Goal: Task Accomplishment & Management: Manage account settings

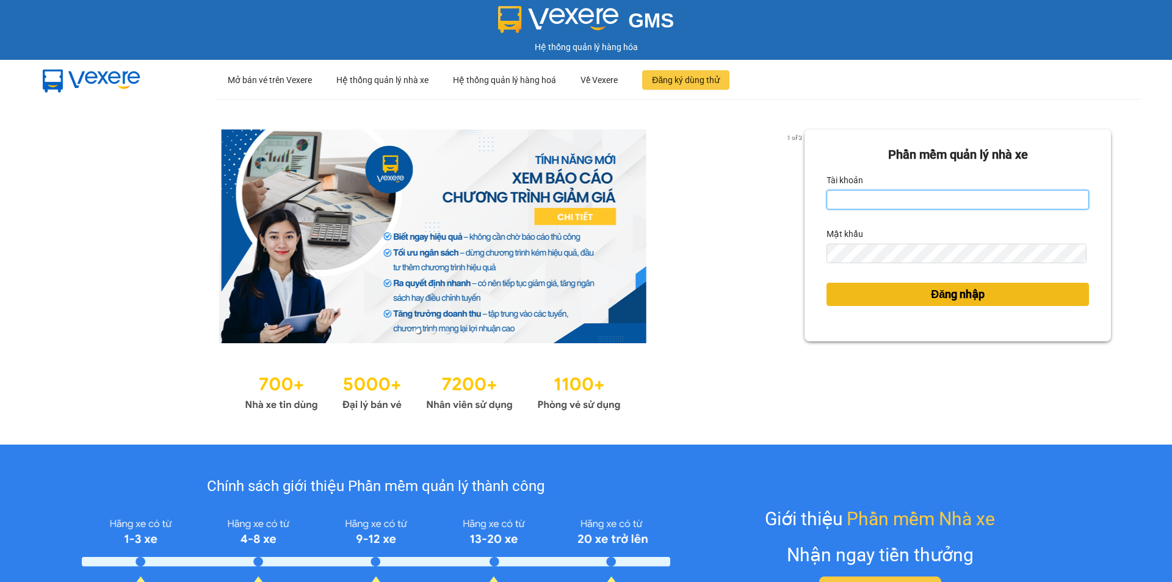
type input "haidang.hao"
click at [898, 300] on button "Đăng nhập" at bounding box center [958, 294] width 262 height 23
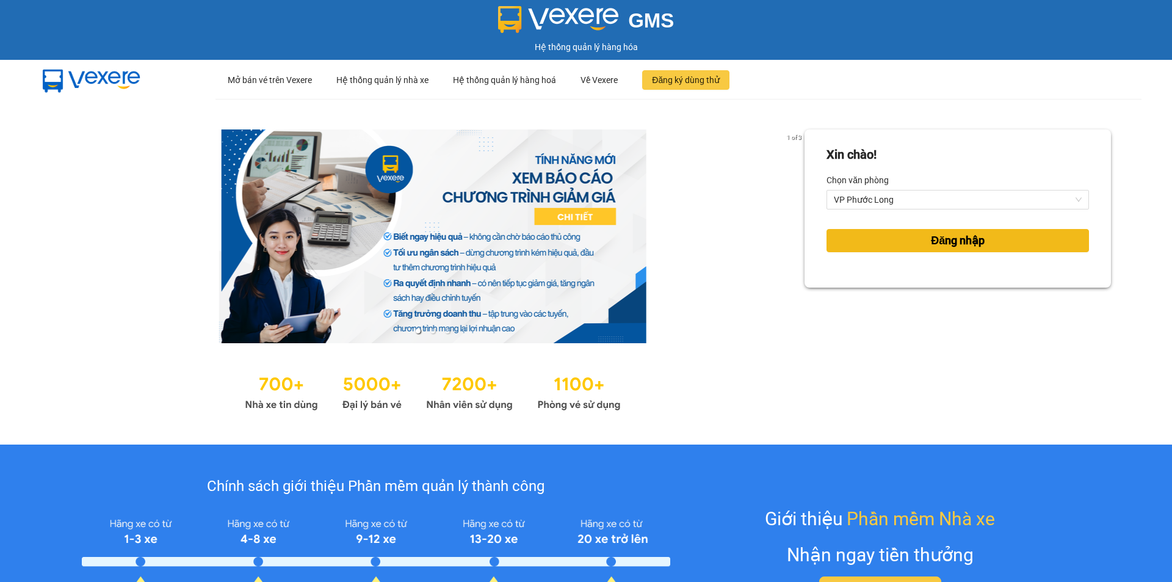
click at [902, 244] on button "Đăng nhập" at bounding box center [958, 240] width 262 height 23
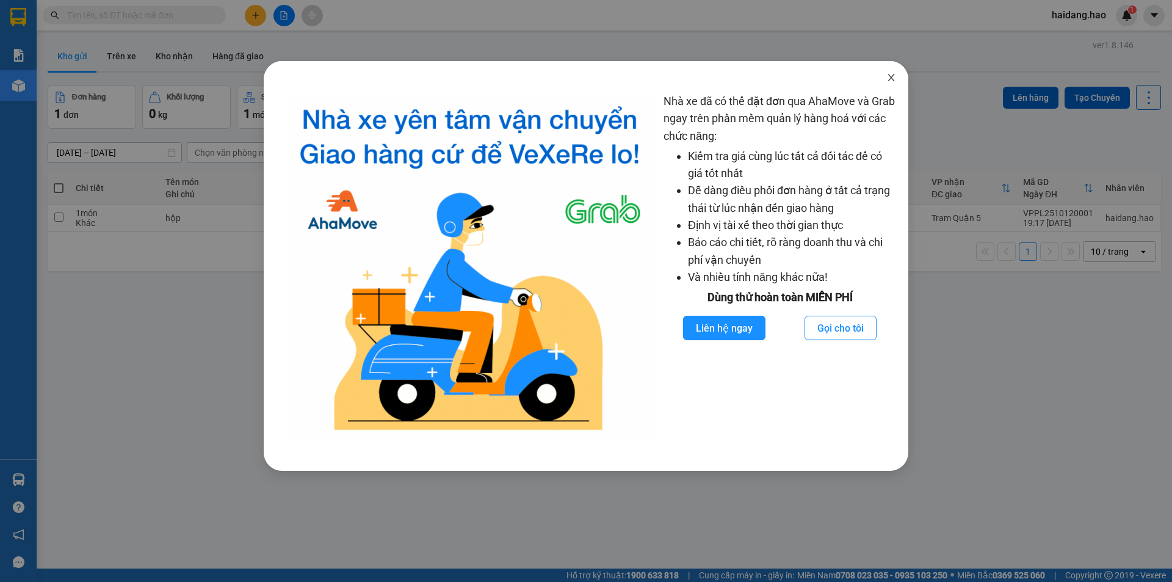
click at [894, 74] on icon "close" at bounding box center [891, 78] width 10 height 10
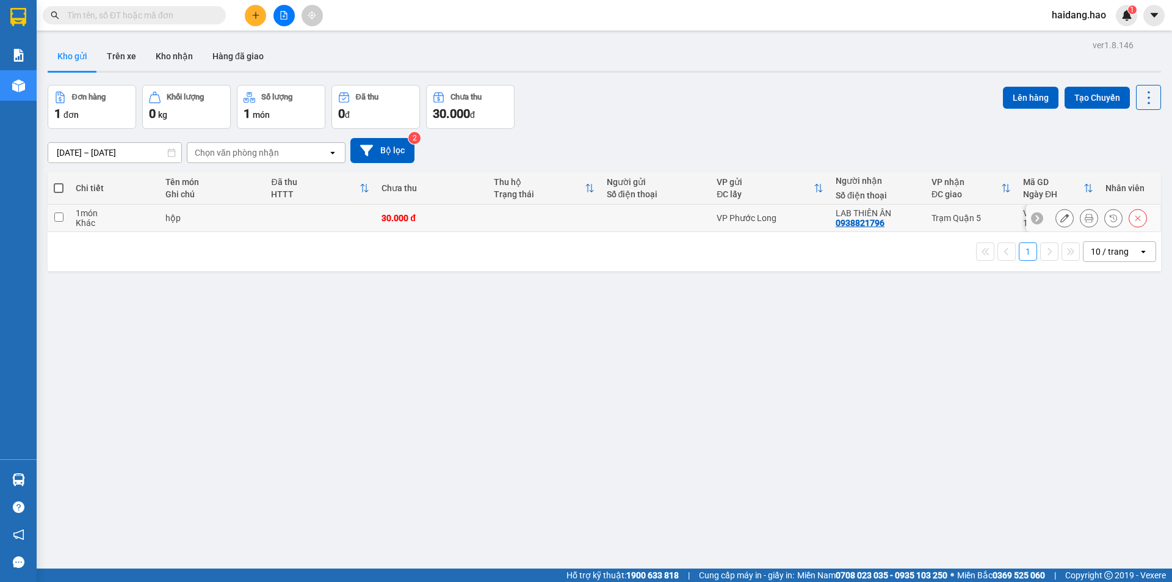
click at [564, 211] on td at bounding box center [544, 217] width 112 height 27
checkbox input "true"
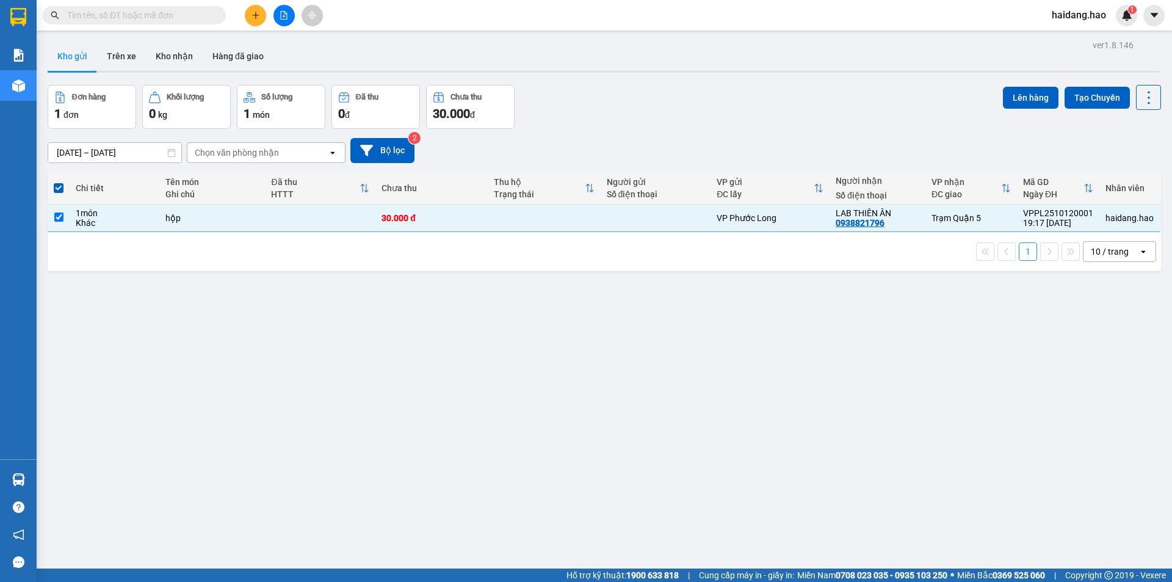
drag, startPoint x: 729, startPoint y: 368, endPoint x: 610, endPoint y: 288, distance: 143.9
click at [710, 356] on div "ver 1.8.146 Kho gửi Trên xe Kho nhận Hàng đã giao Đơn hàng 1 đơn Khối lượng 0 k…" at bounding box center [604, 328] width 1123 height 582
click at [1004, 98] on button "Lên hàng" at bounding box center [1031, 98] width 56 height 22
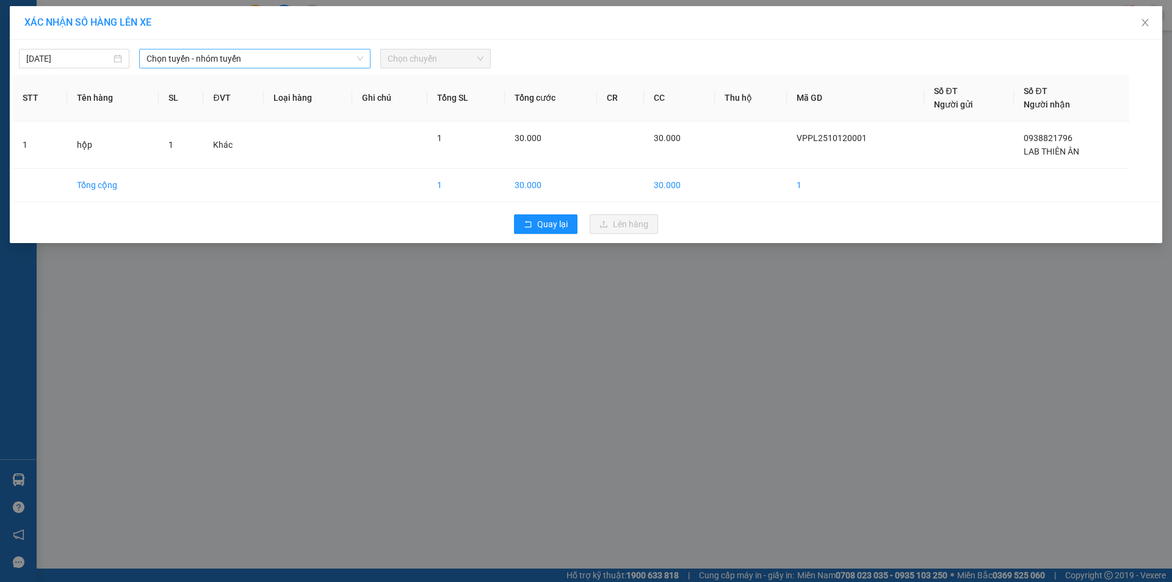
click at [227, 57] on span "Chọn tuyến - nhóm tuyến" at bounding box center [254, 58] width 217 height 18
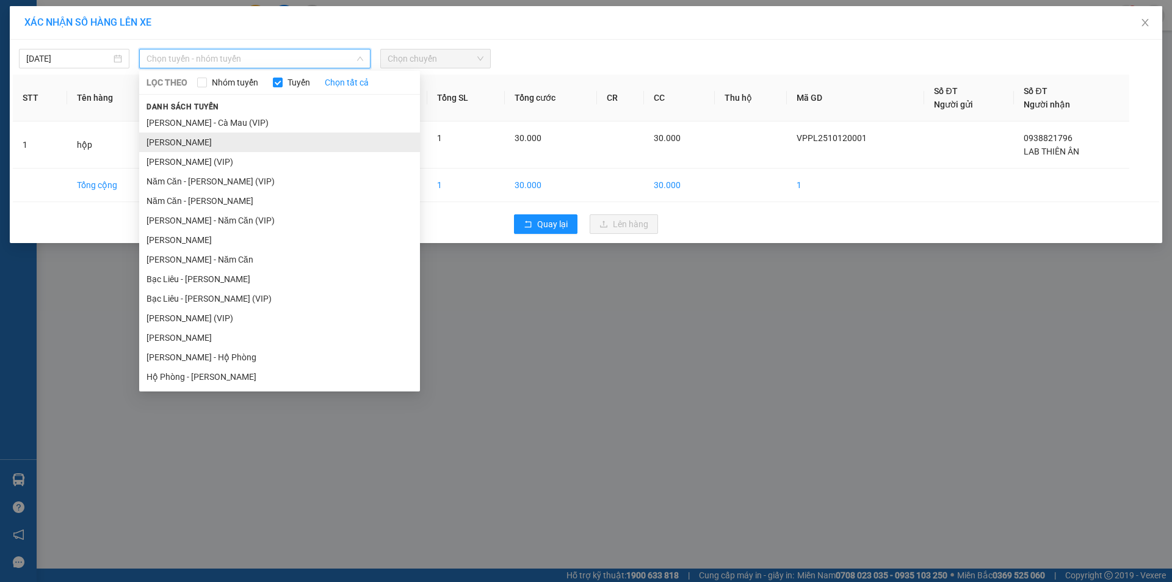
click at [237, 141] on li "[PERSON_NAME]" at bounding box center [279, 142] width 281 height 20
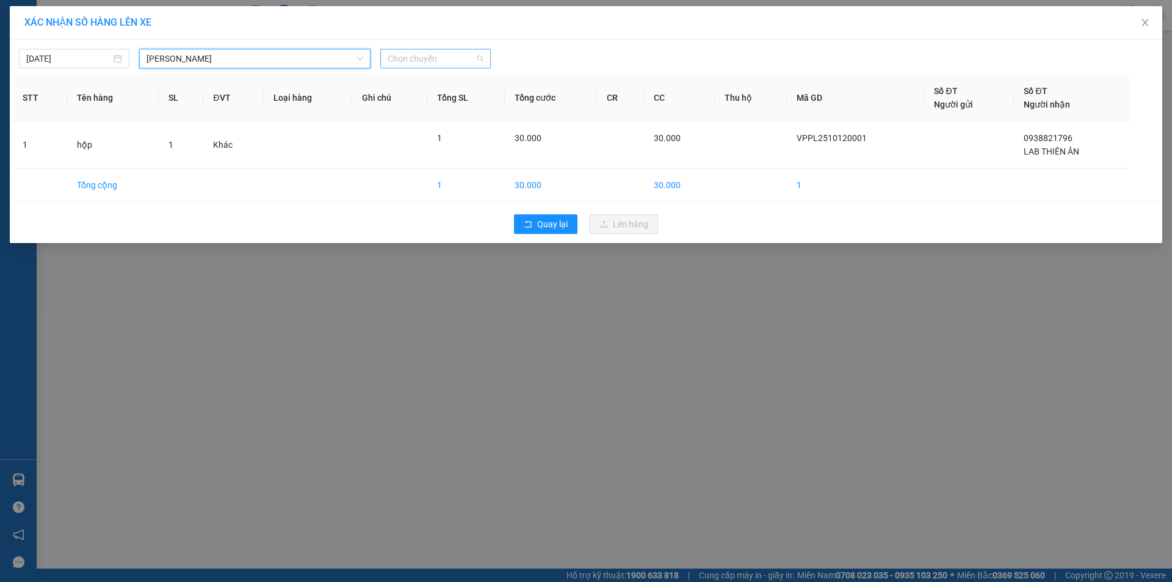
click at [445, 57] on span "Chọn chuyến" at bounding box center [436, 58] width 96 height 18
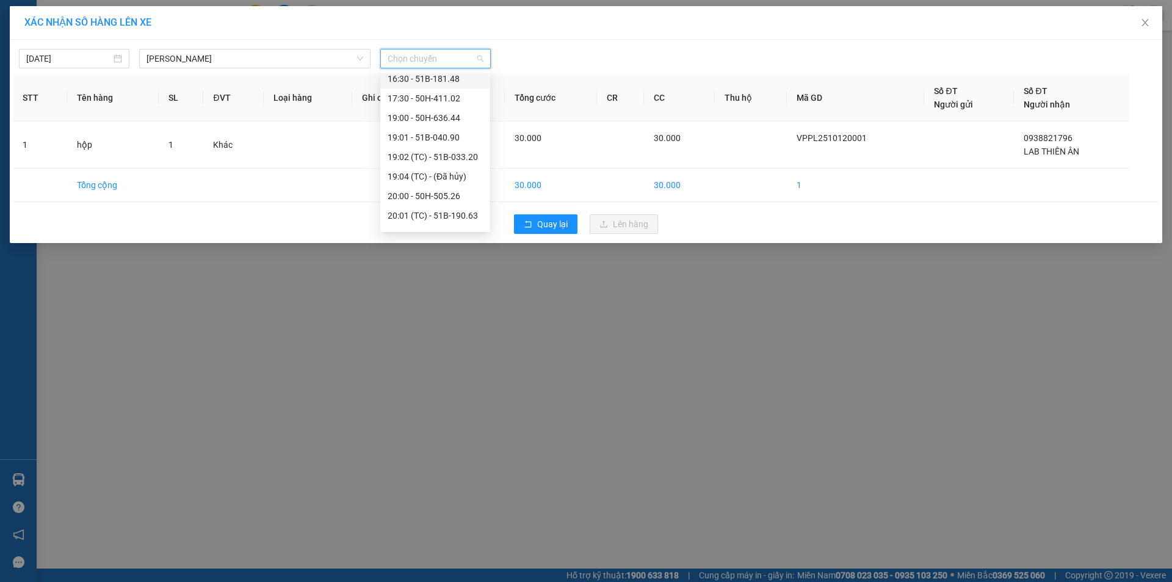
scroll to position [122, 0]
click at [435, 176] on div "20:00 - 50H-505.26" at bounding box center [435, 175] width 95 height 13
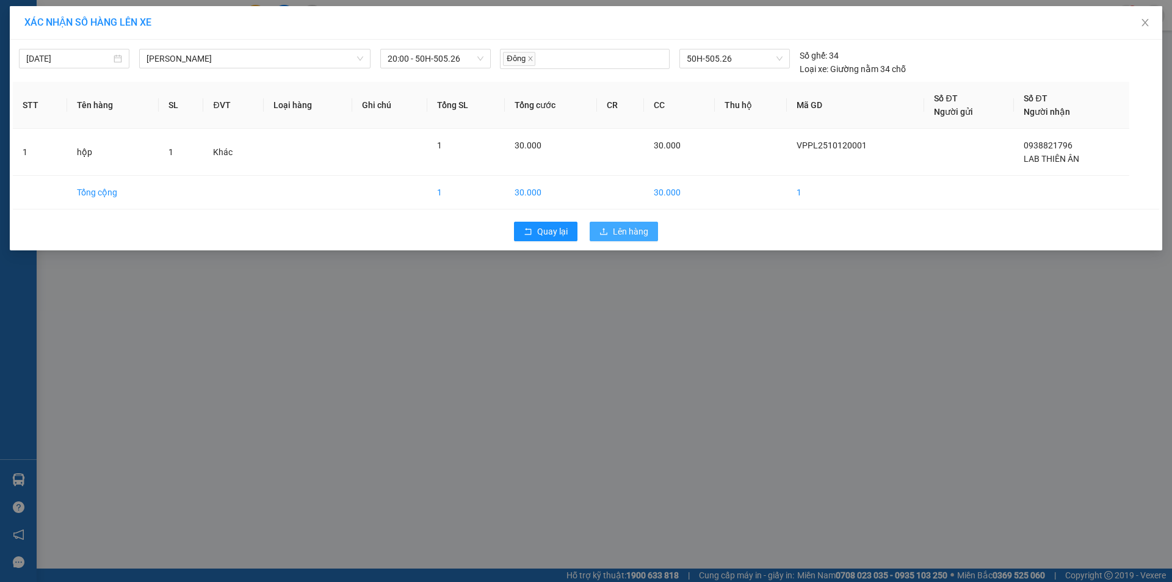
click at [628, 226] on span "Lên hàng" at bounding box center [630, 231] width 35 height 13
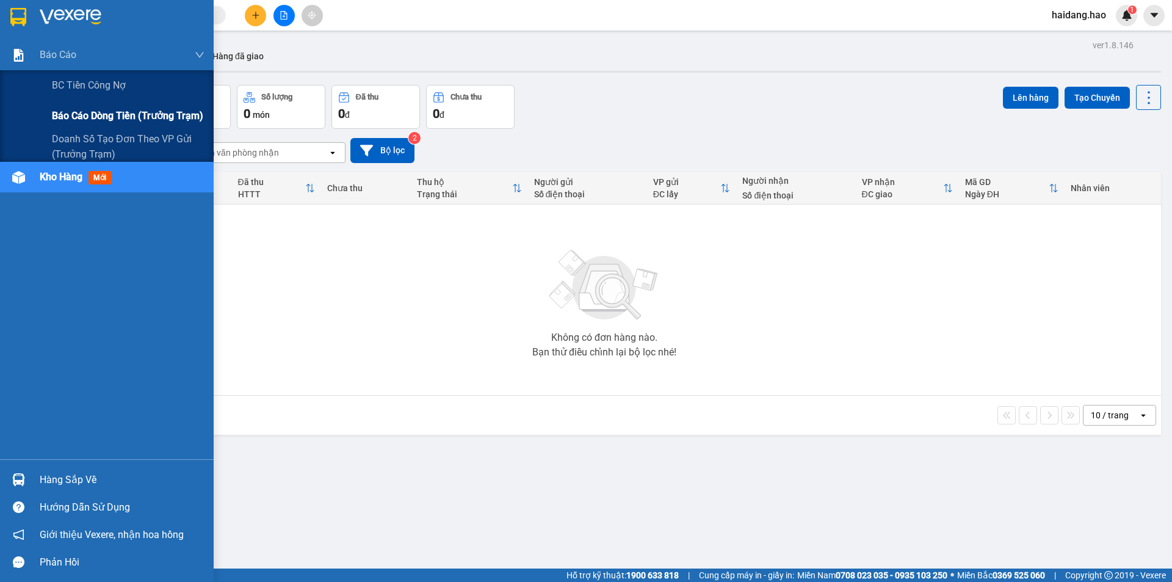
click at [107, 115] on span "Báo cáo dòng tiền (trưởng trạm)" at bounding box center [127, 115] width 151 height 15
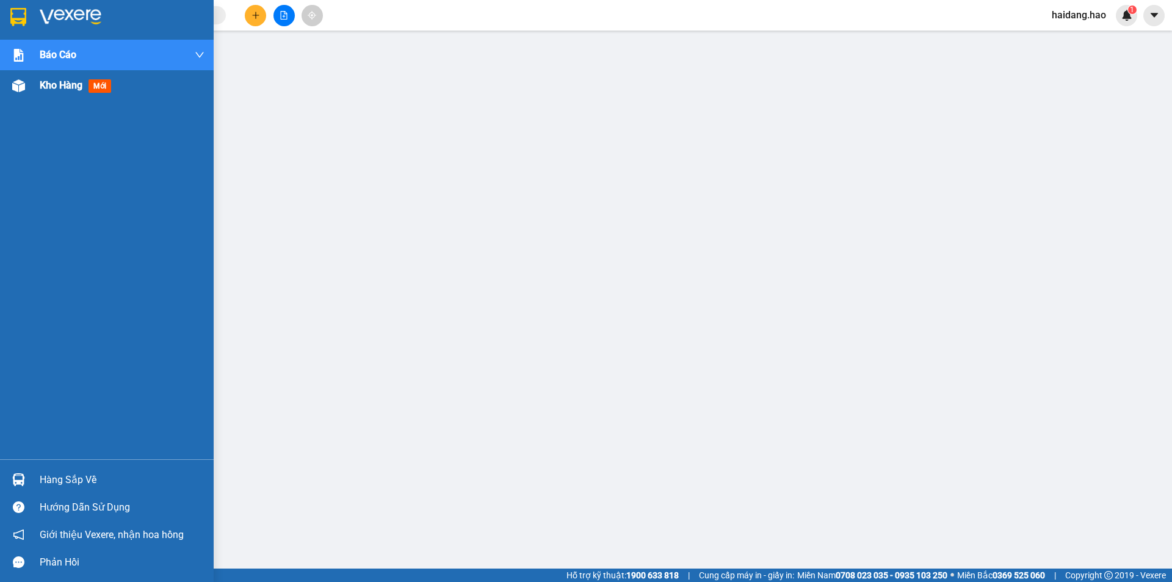
click at [77, 86] on span "Kho hàng" at bounding box center [61, 85] width 43 height 12
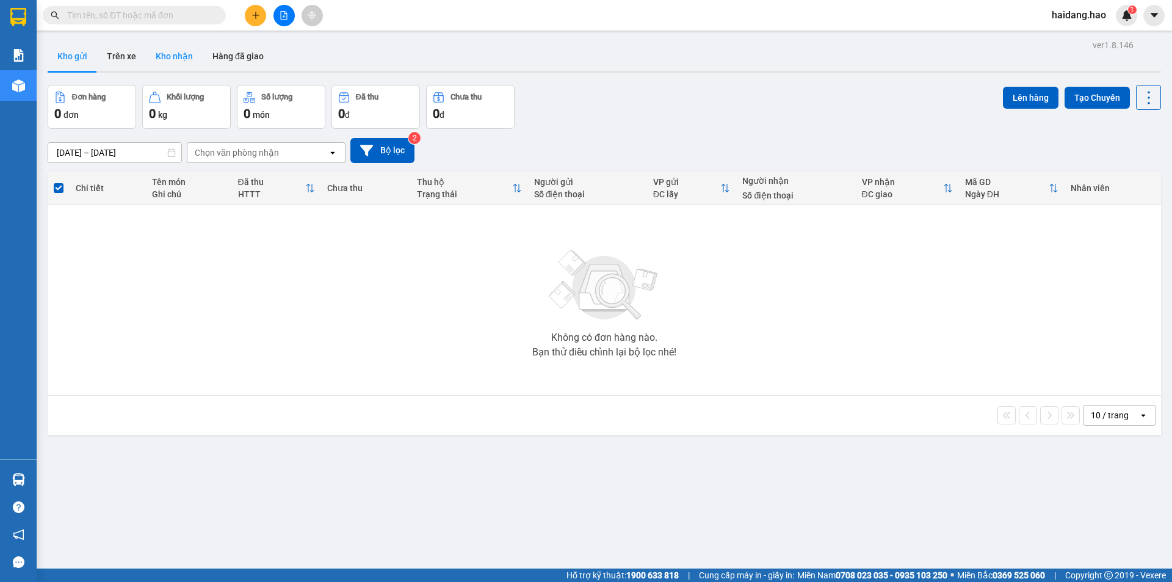
click at [161, 50] on button "Kho nhận" at bounding box center [174, 56] width 57 height 29
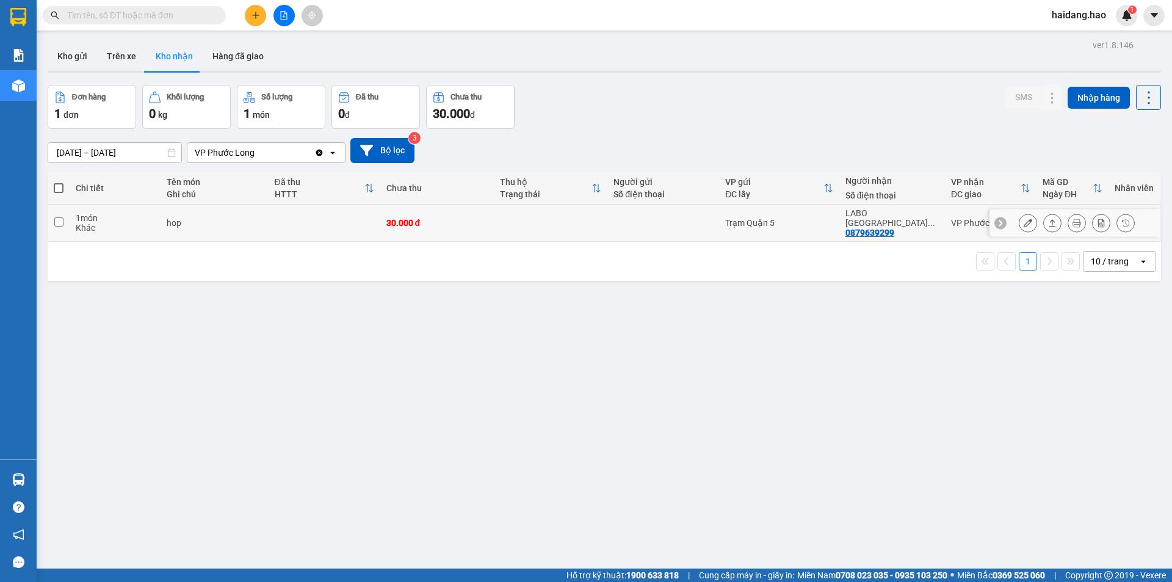
click at [505, 223] on td at bounding box center [551, 222] width 114 height 37
checkbox input "true"
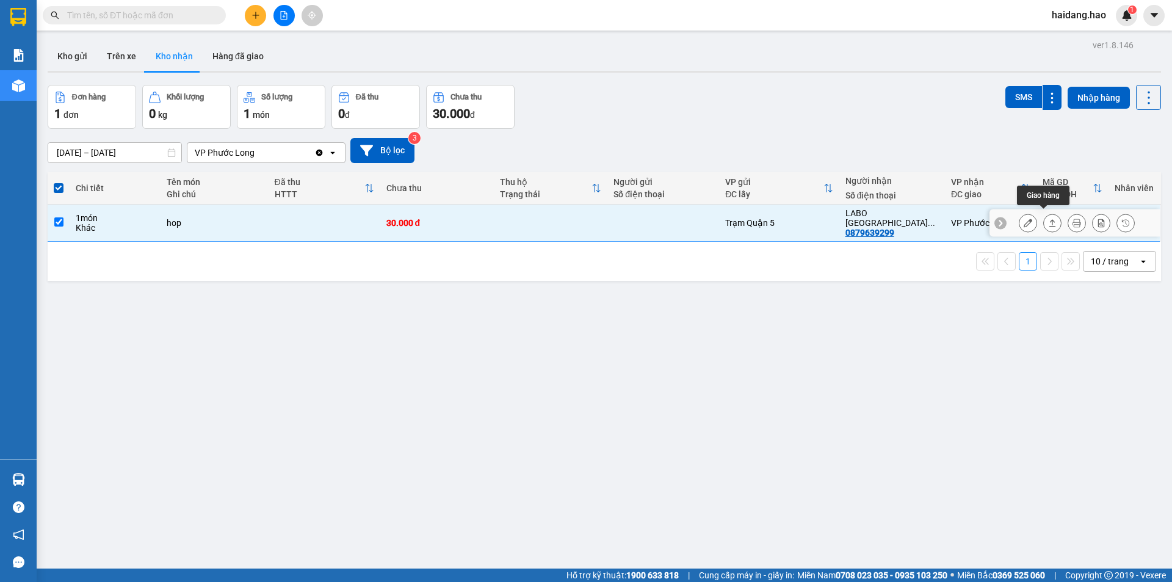
click at [1048, 219] on icon at bounding box center [1052, 223] width 9 height 9
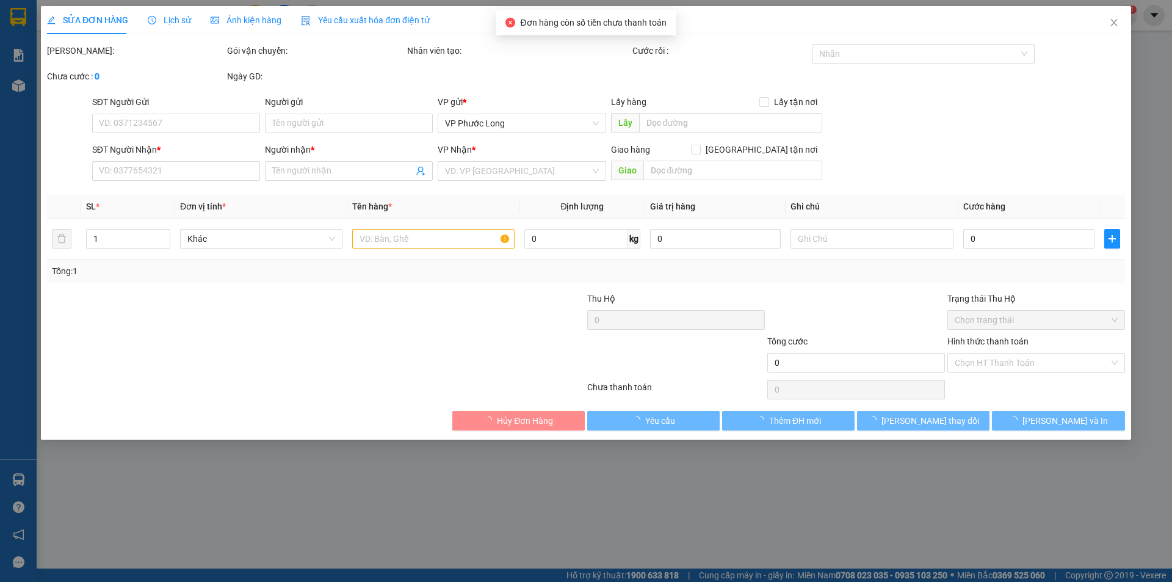
type input "0879639299"
type input "LABO THÁI CHÂU NGÂN"
type input "30.000"
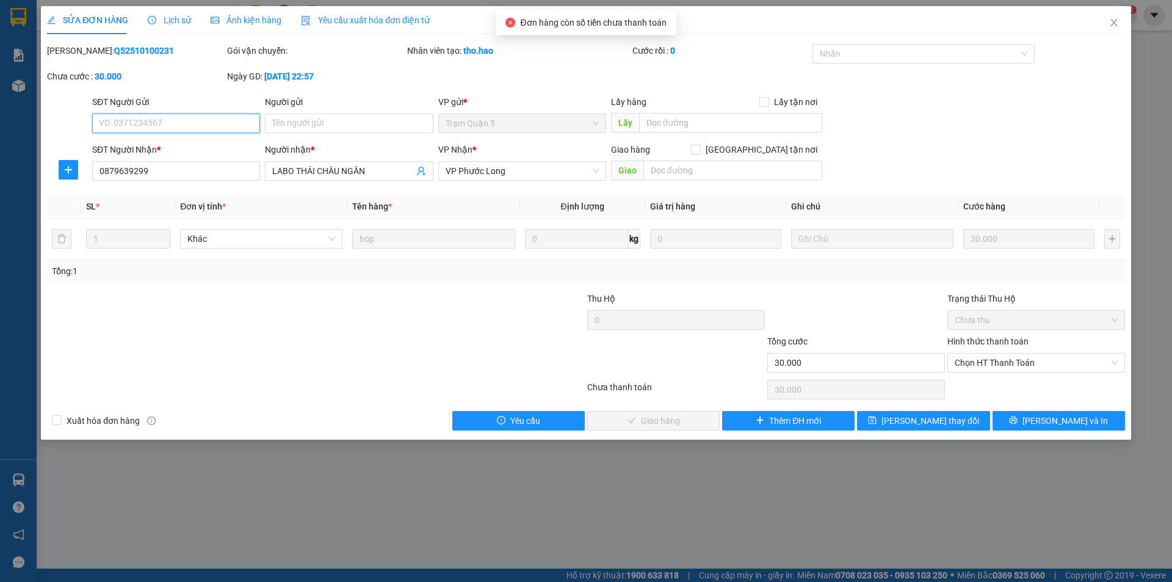
drag, startPoint x: 1008, startPoint y: 362, endPoint x: 1009, endPoint y: 378, distance: 16.5
click at [1007, 364] on span "Chọn HT Thanh Toán" at bounding box center [1036, 362] width 163 height 18
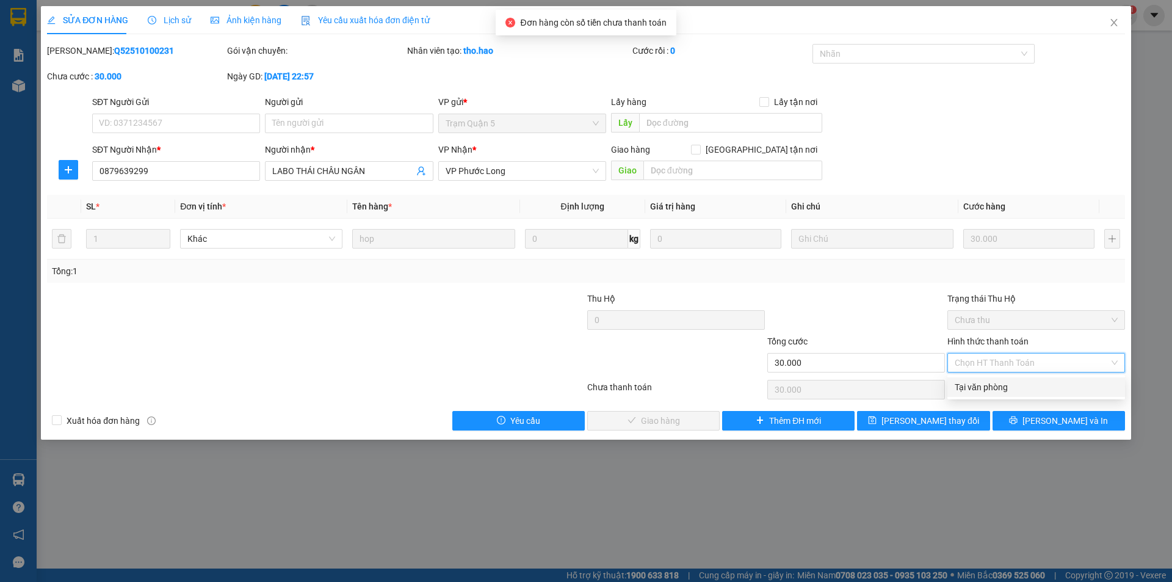
click at [1011, 385] on div "Tại văn phòng" at bounding box center [1036, 386] width 163 height 13
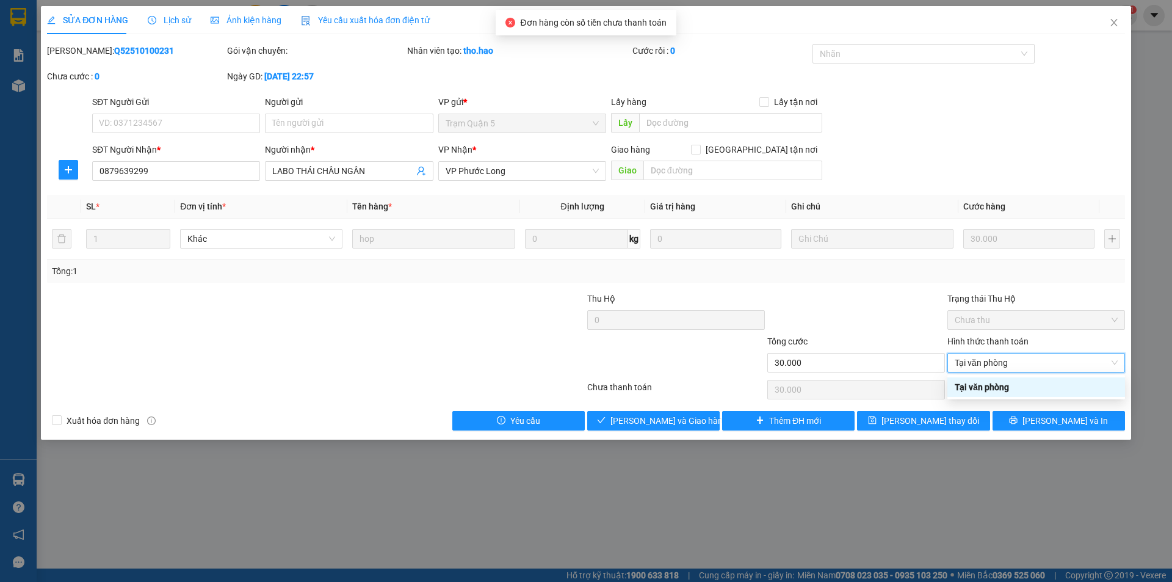
type input "0"
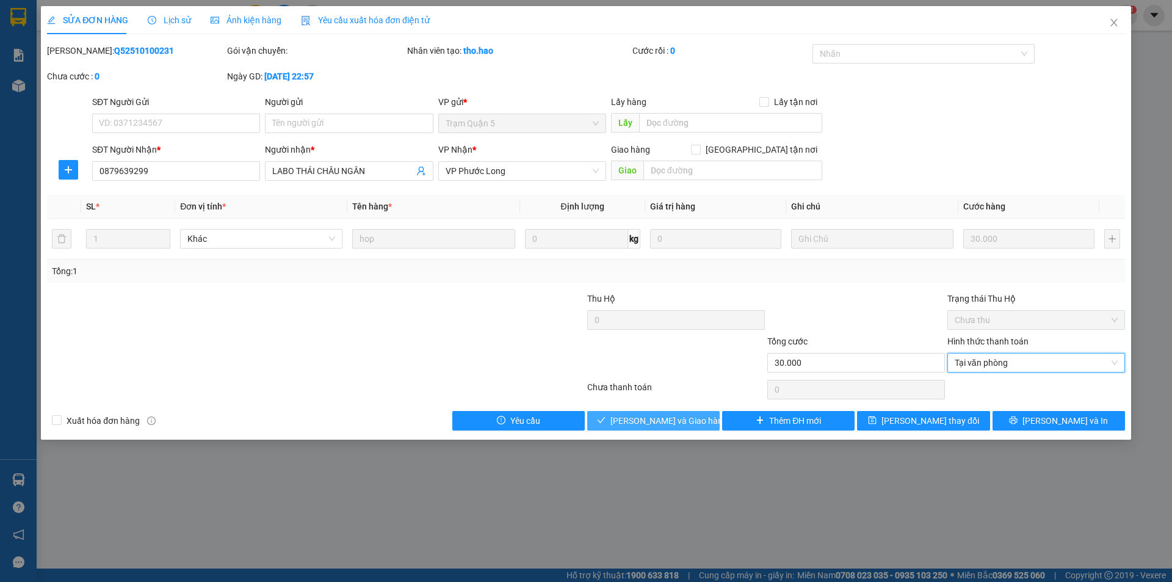
click at [637, 424] on span "[PERSON_NAME] và Giao hàng" at bounding box center [668, 420] width 117 height 13
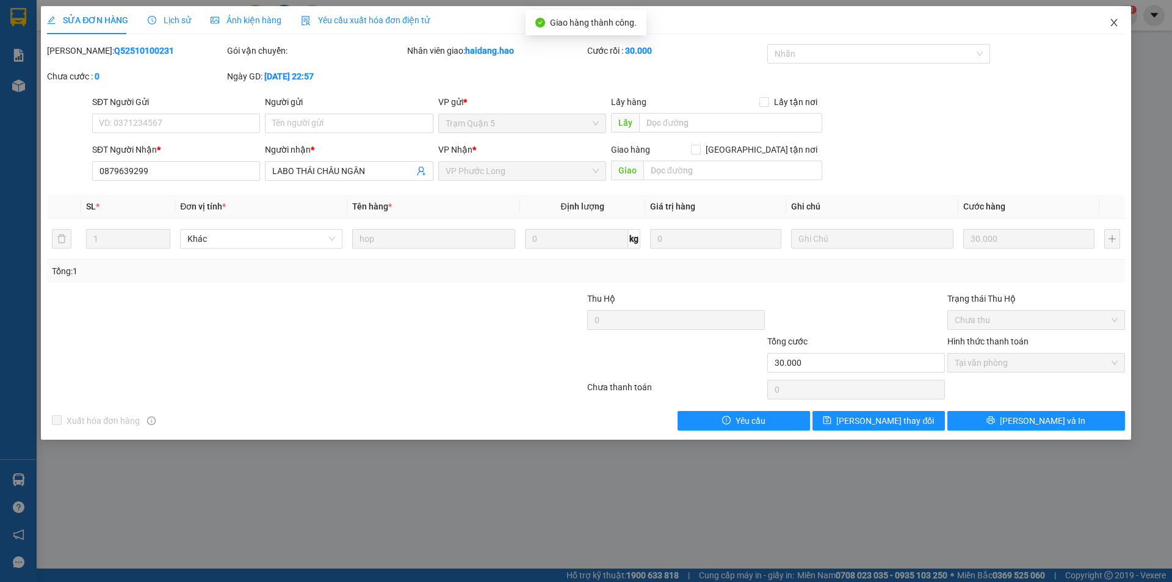
click at [1113, 24] on icon "close" at bounding box center [1114, 23] width 10 height 10
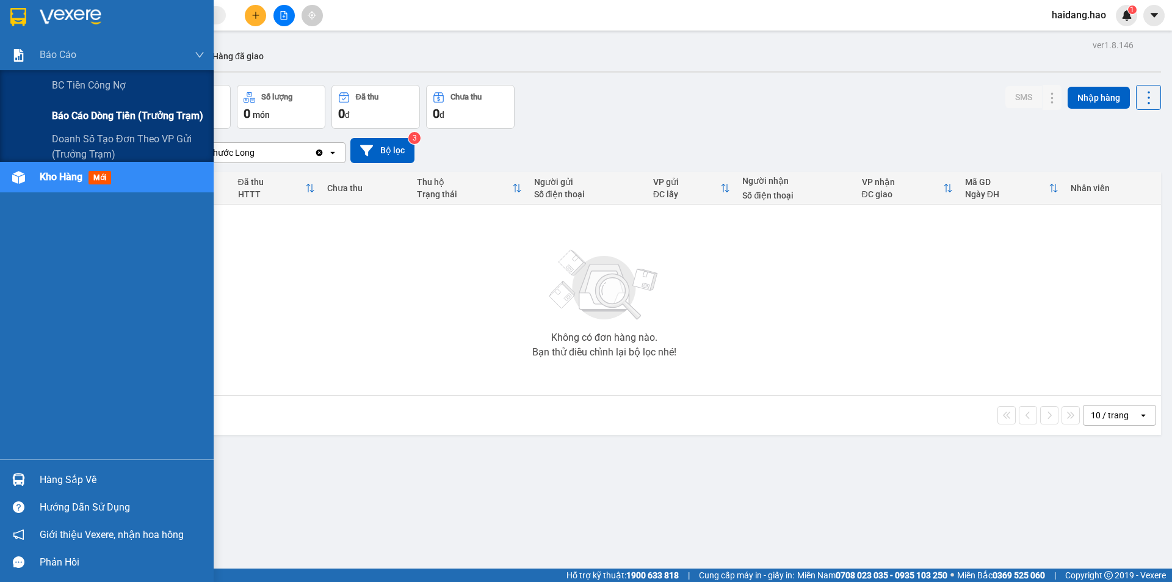
click at [94, 120] on span "Báo cáo dòng tiền (trưởng trạm)" at bounding box center [127, 115] width 151 height 15
